Goal: Task Accomplishment & Management: Use online tool/utility

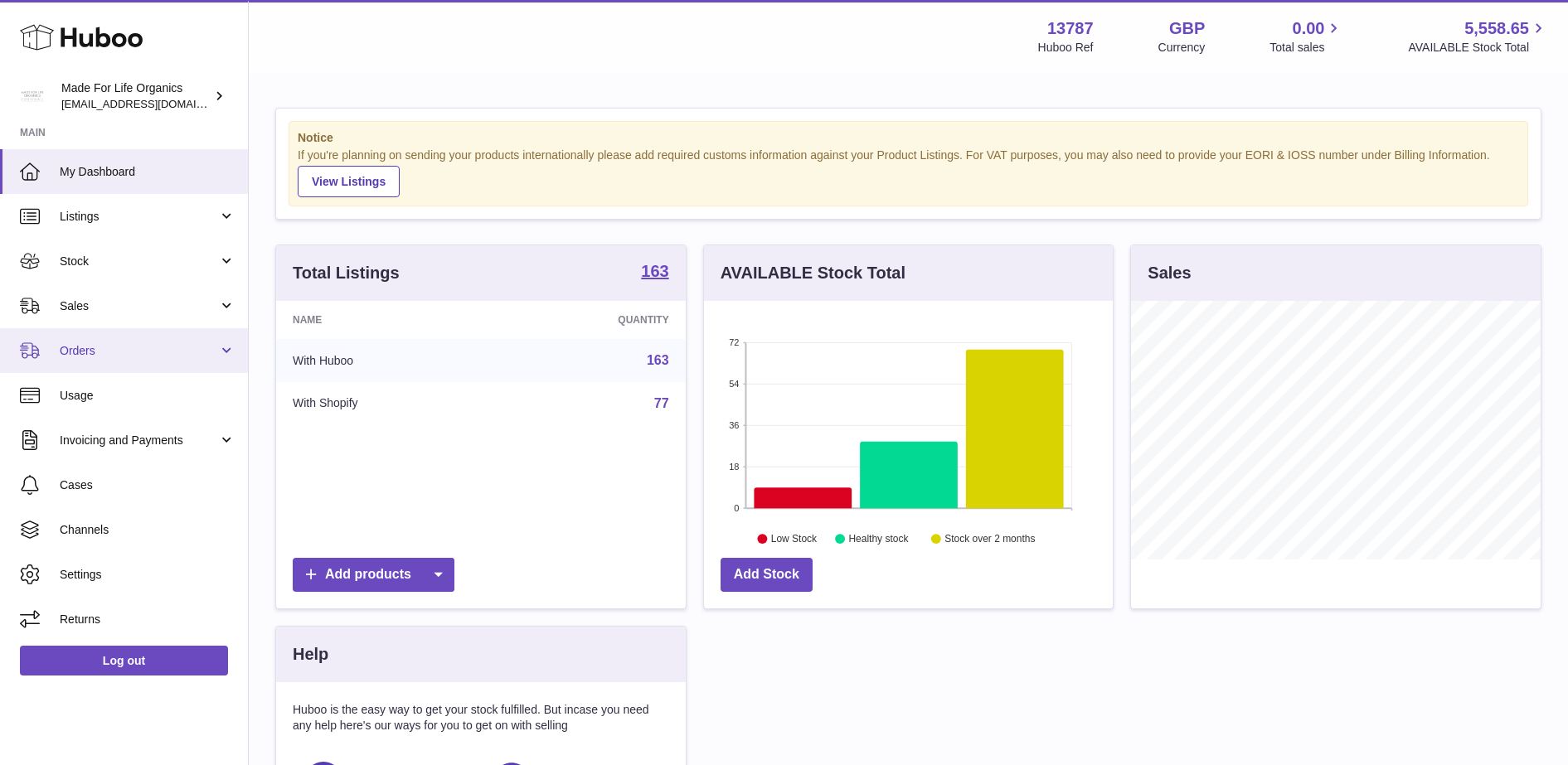
scroll to position [258, 408]
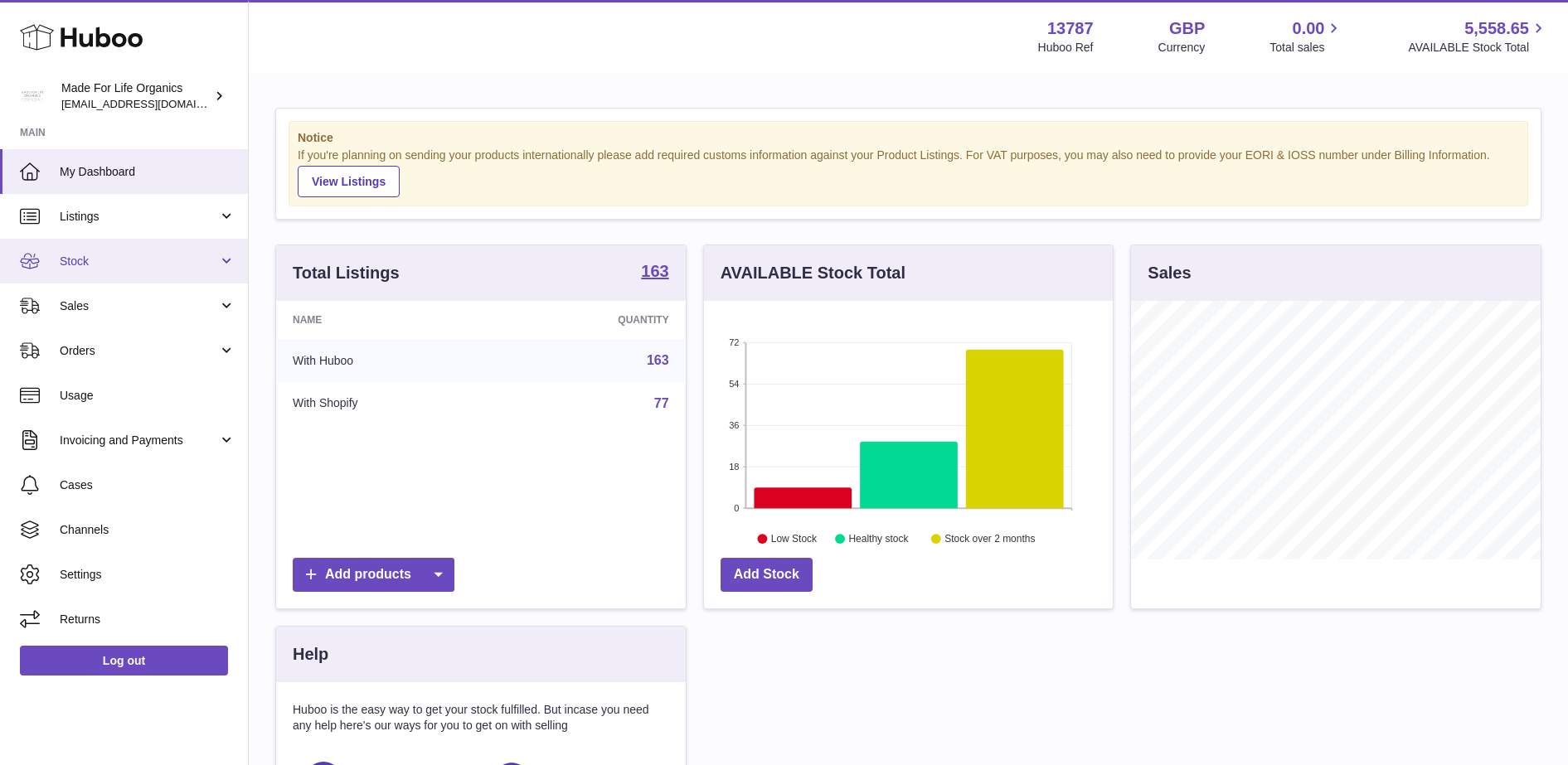
click at [212, 266] on span "Stock" at bounding box center [138, 261] width 158 height 16
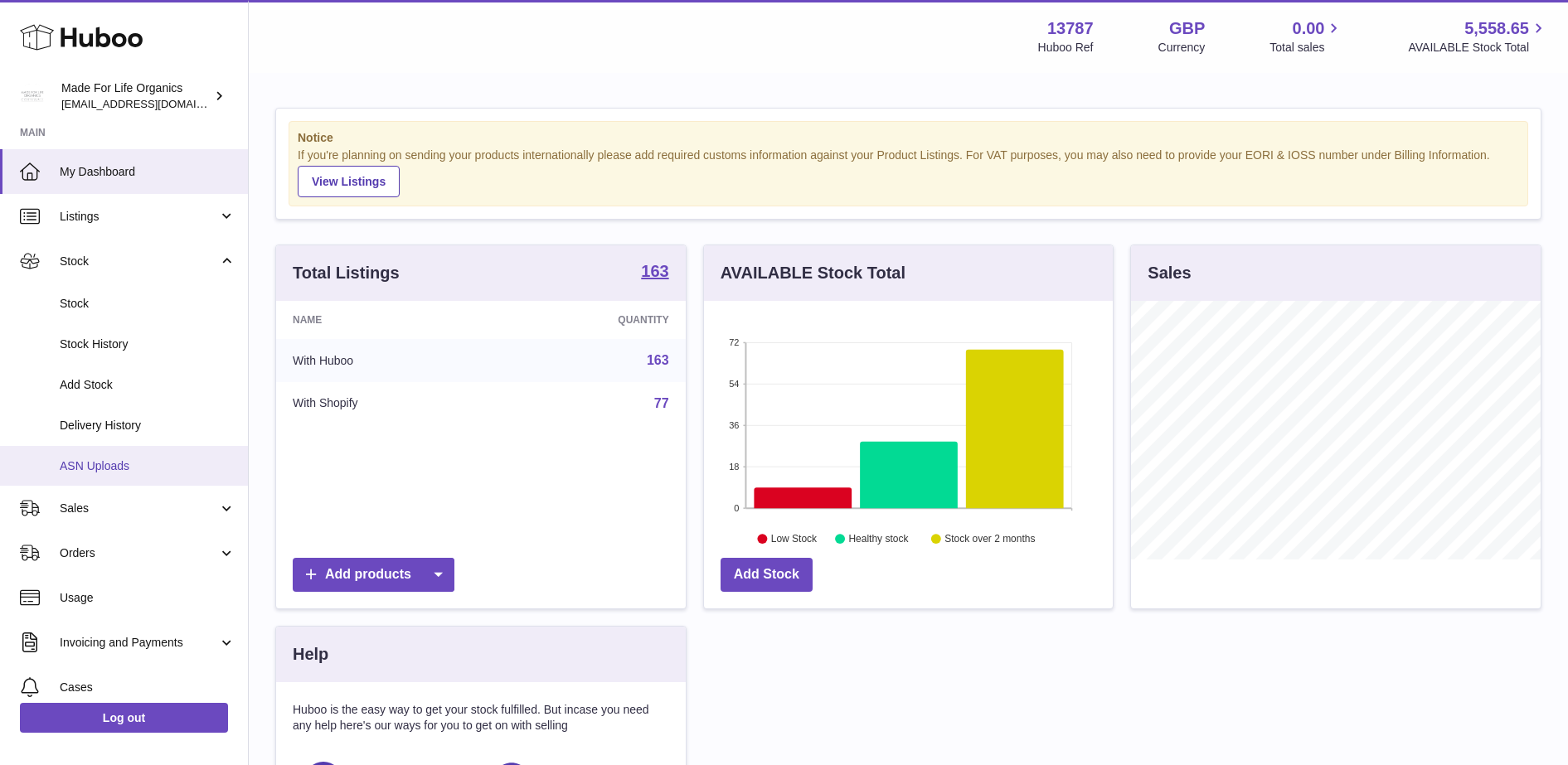
click at [150, 462] on span "ASN Uploads" at bounding box center [147, 466] width 176 height 16
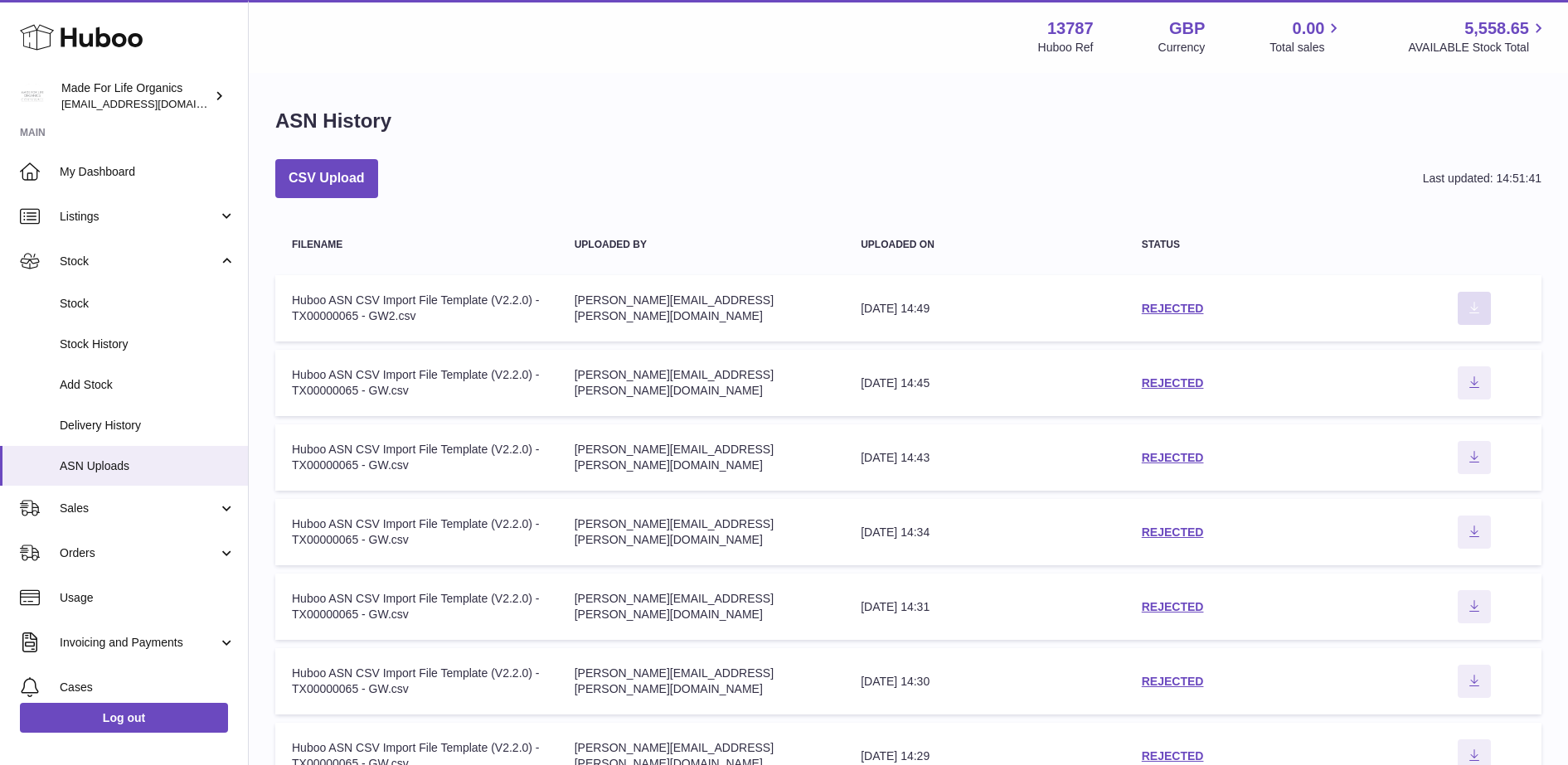
click at [1474, 318] on button "Download ASN file" at bounding box center [1474, 308] width 33 height 33
click at [335, 186] on button "CSV Upload" at bounding box center [326, 179] width 103 height 39
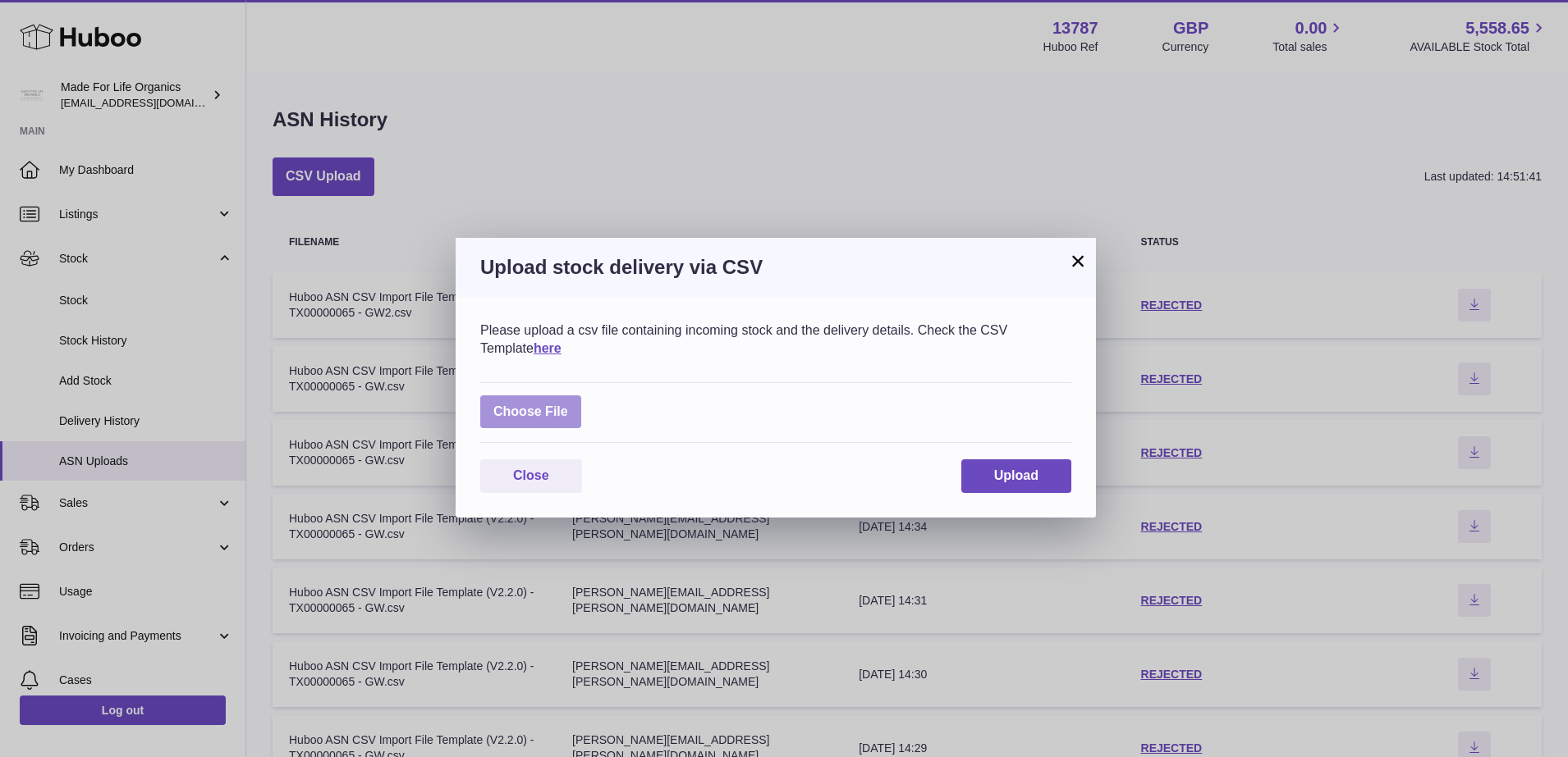
click at [566, 422] on label at bounding box center [531, 411] width 101 height 34
click at [568, 404] on input "file" at bounding box center [568, 403] width 1 height 1
type input "**********"
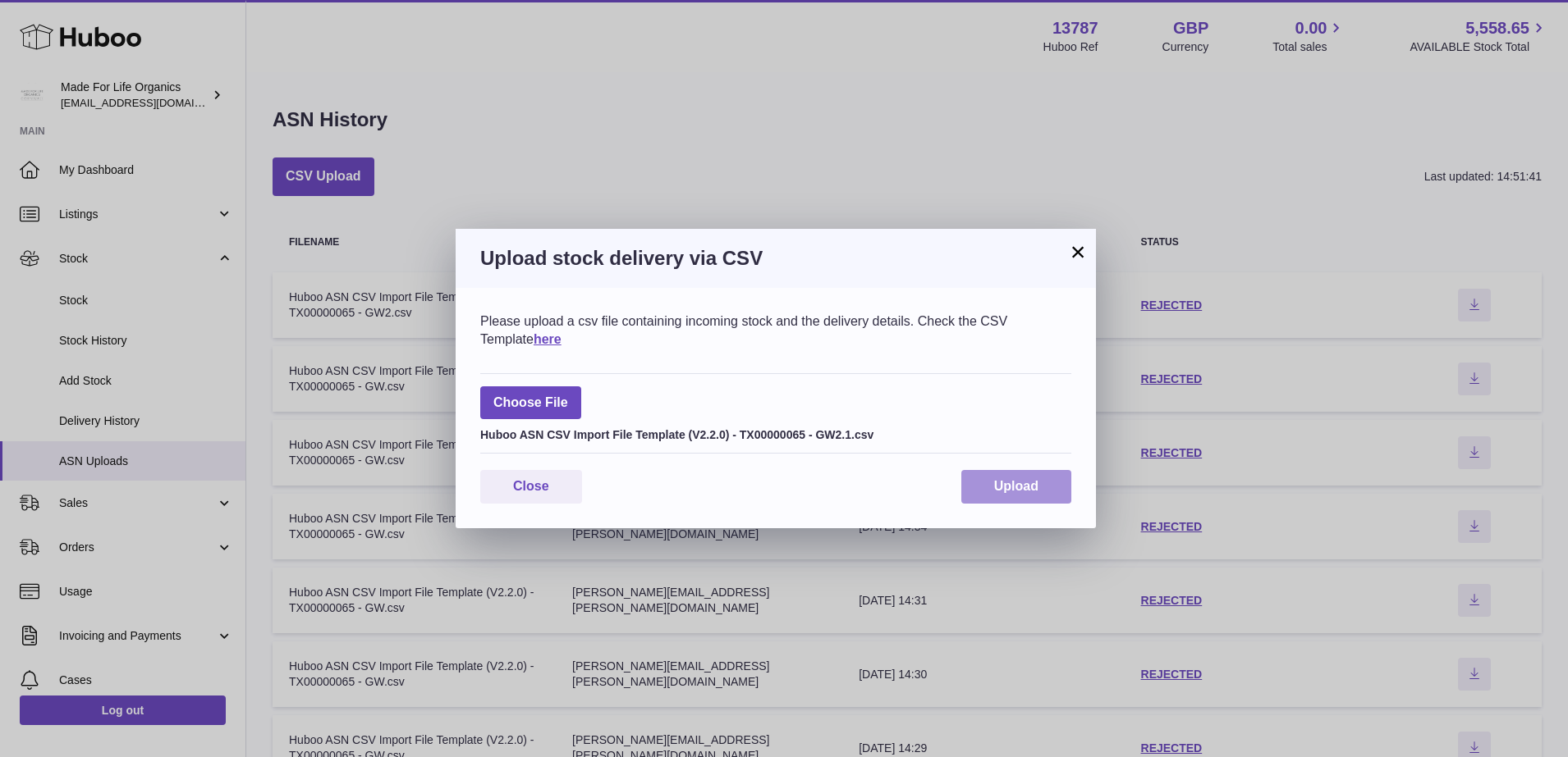
click at [1003, 479] on span "Upload" at bounding box center [1016, 486] width 44 height 14
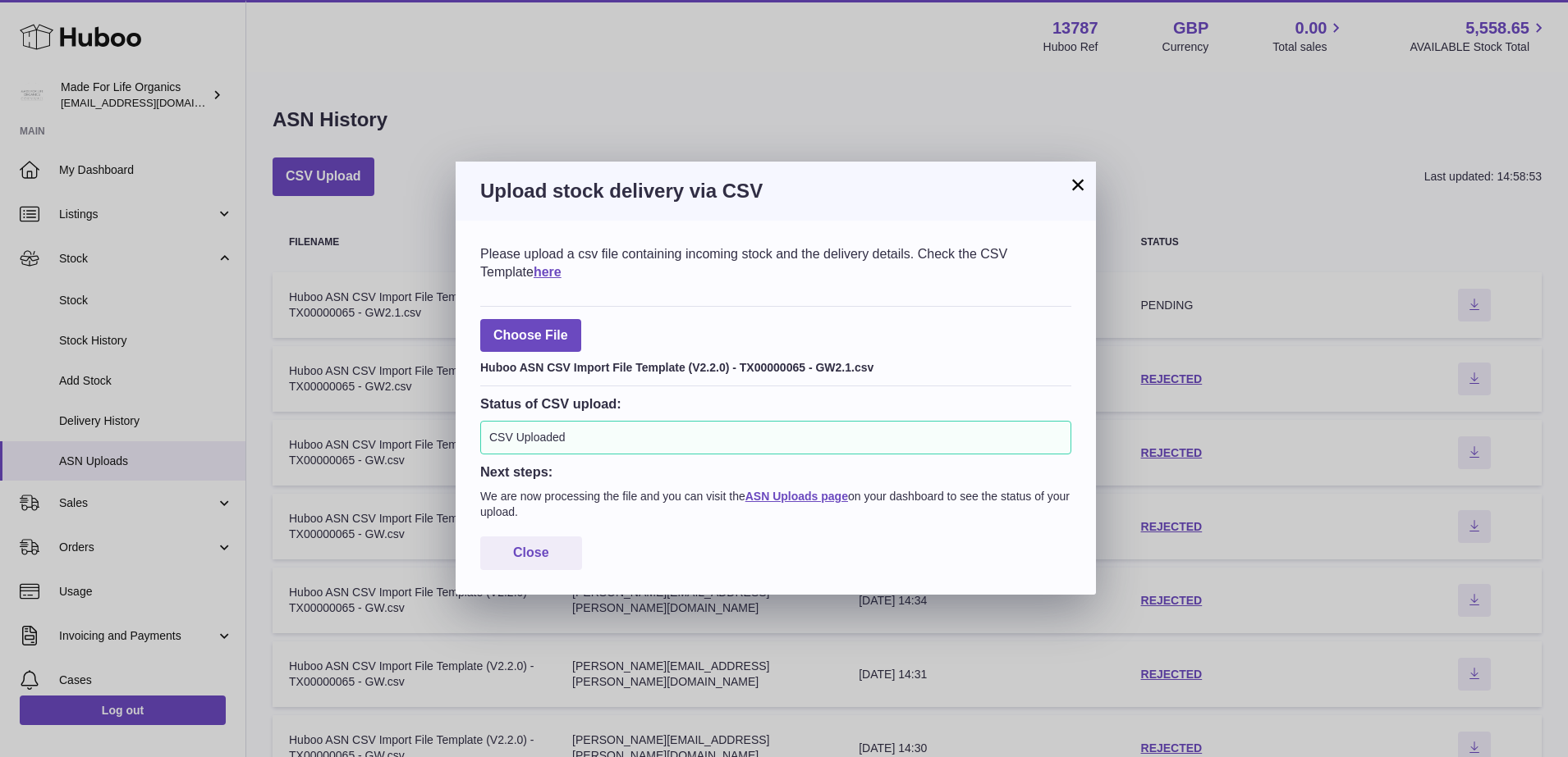
click at [1077, 184] on button "×" at bounding box center [1077, 184] width 19 height 19
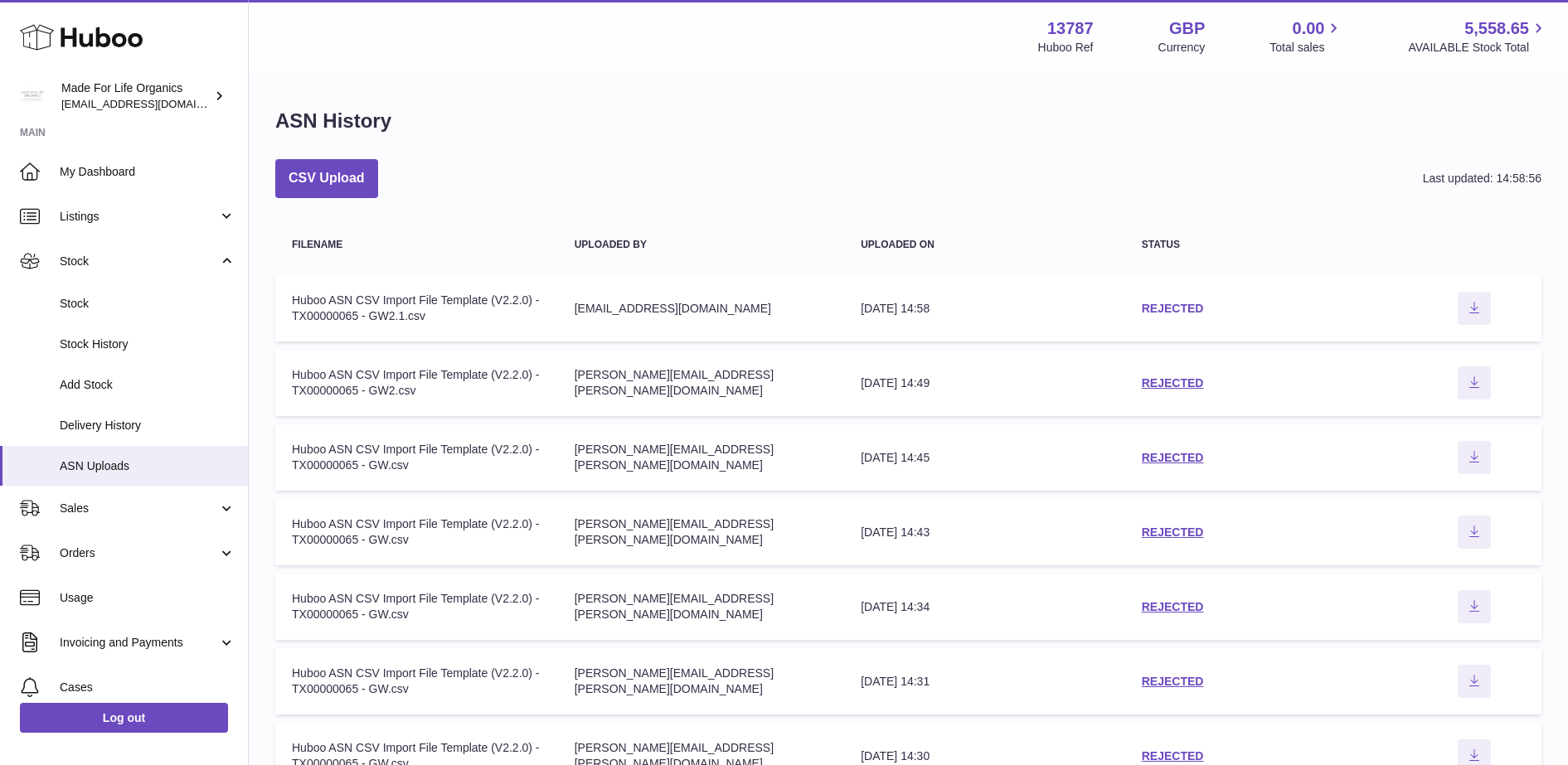
click at [1192, 307] on link "REJECTED" at bounding box center [1173, 308] width 62 height 13
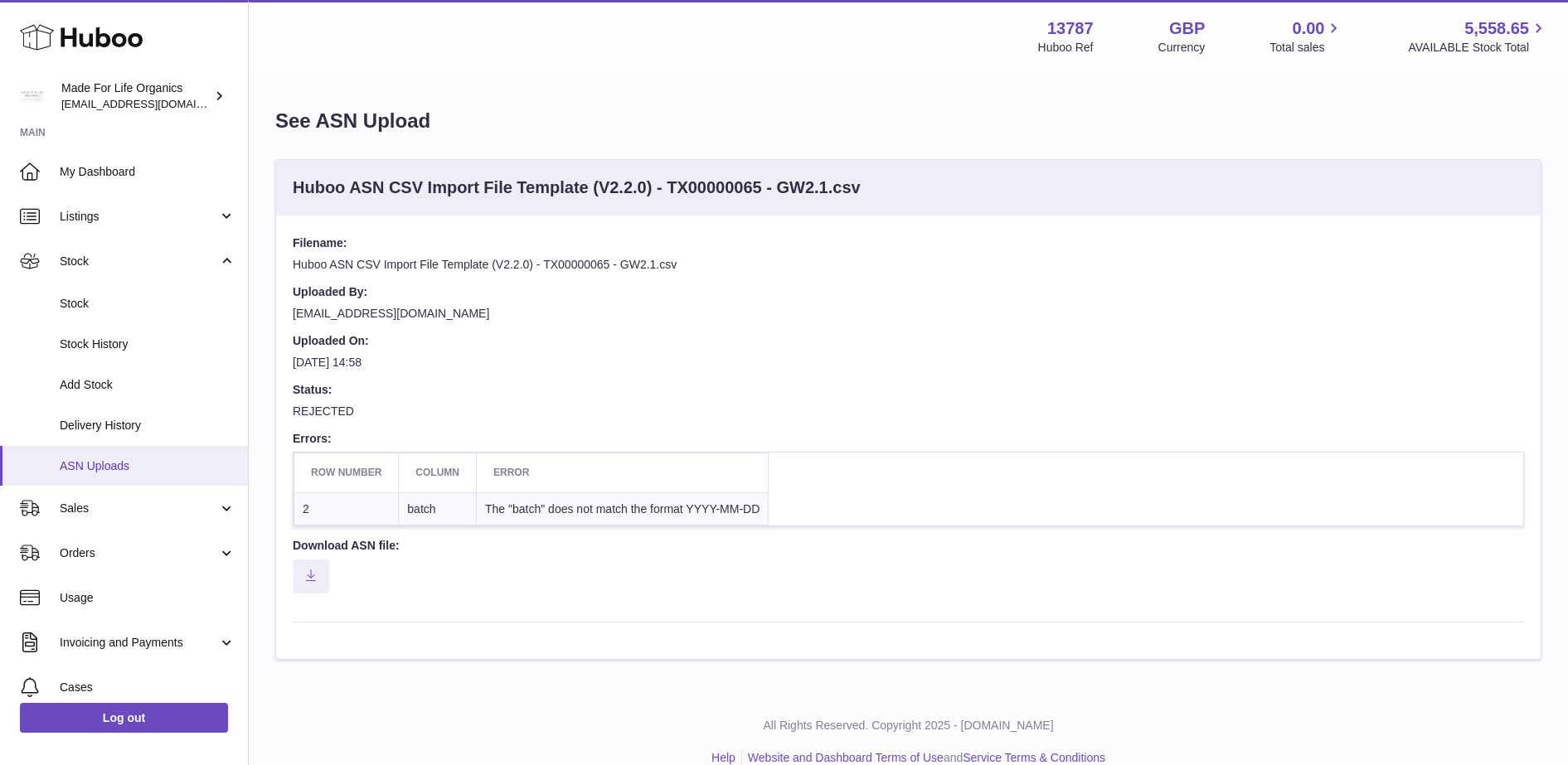
click at [141, 467] on span "ASN Uploads" at bounding box center [147, 466] width 176 height 16
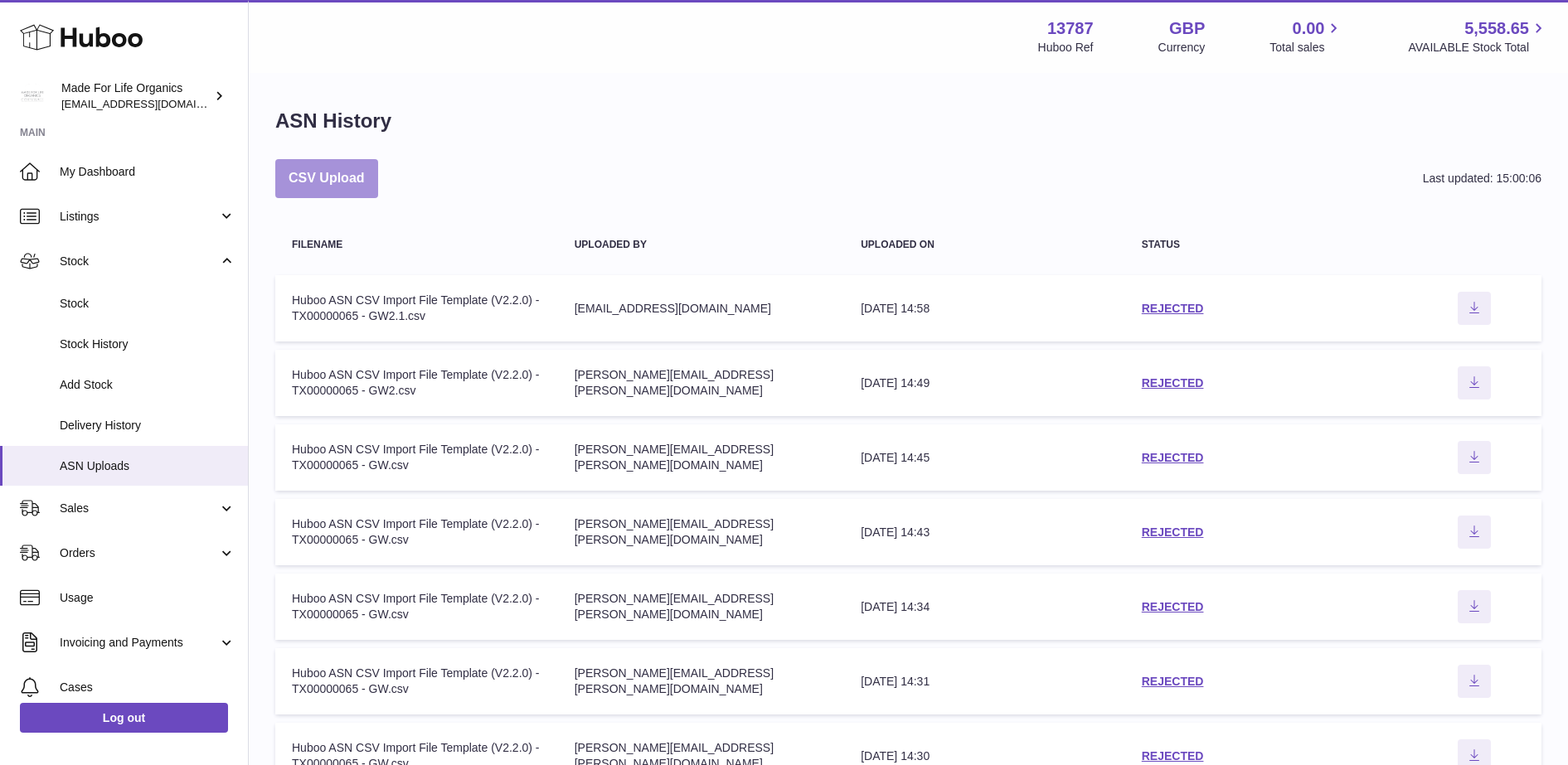
click at [354, 178] on button "CSV Upload" at bounding box center [326, 179] width 103 height 39
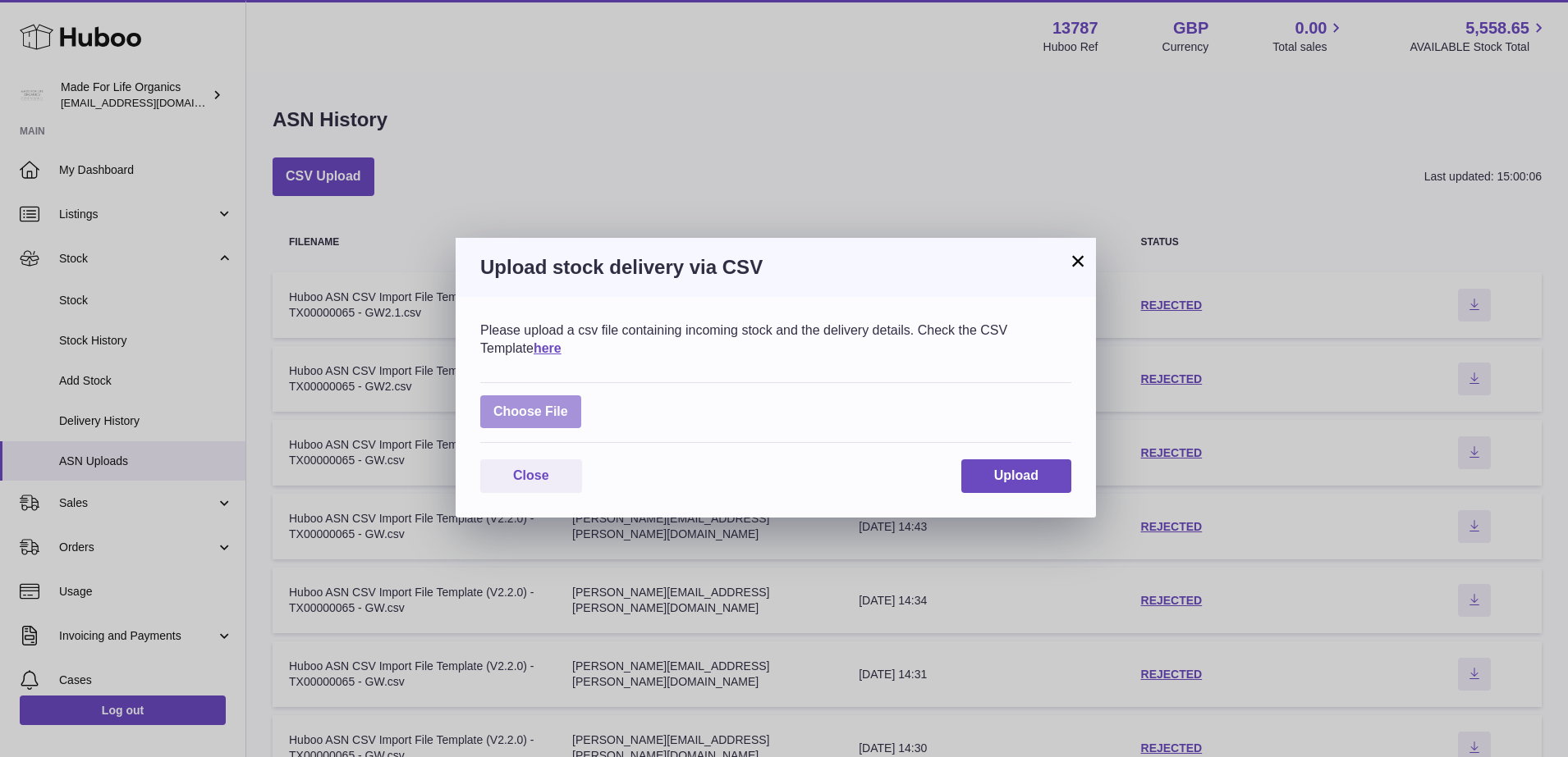
click at [558, 407] on label at bounding box center [531, 411] width 101 height 34
click at [568, 404] on input "file" at bounding box center [568, 403] width 1 height 1
type input "**********"
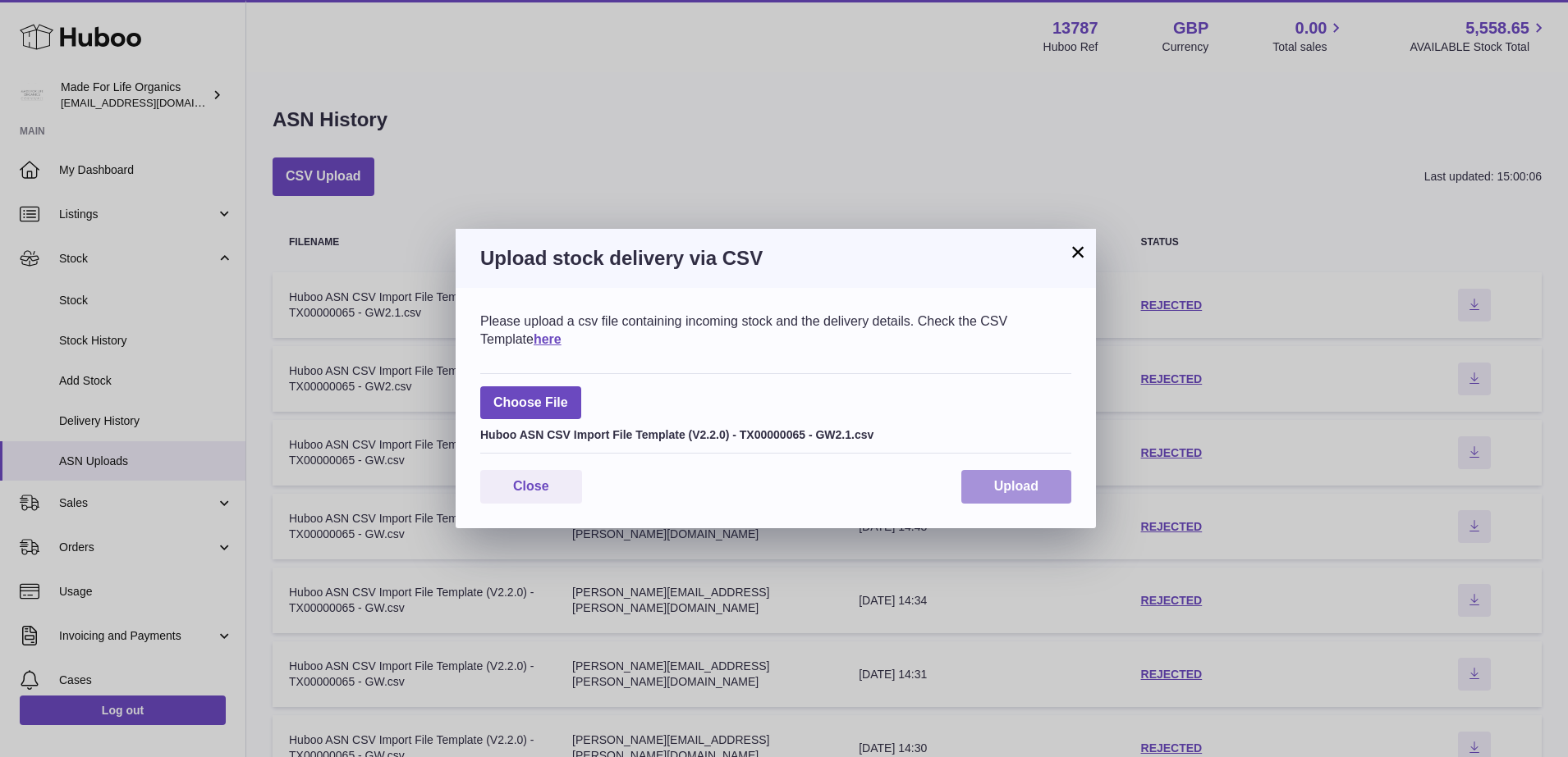
click at [975, 488] on button "Upload" at bounding box center [1016, 487] width 110 height 34
